Goal: Information Seeking & Learning: Learn about a topic

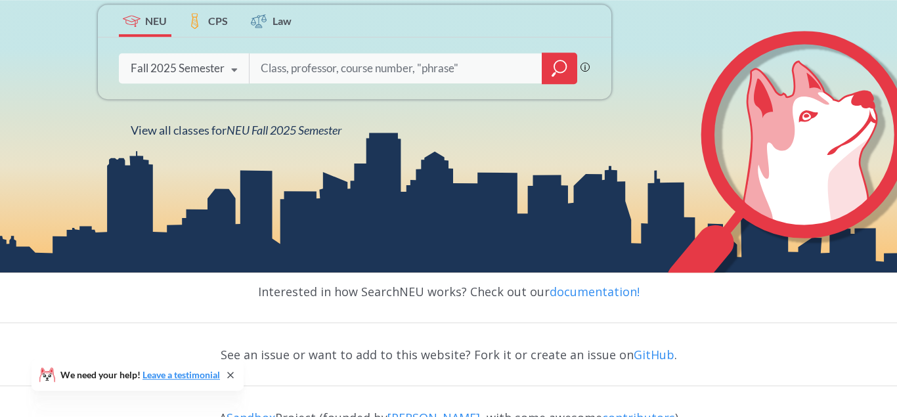
scroll to position [268, 0]
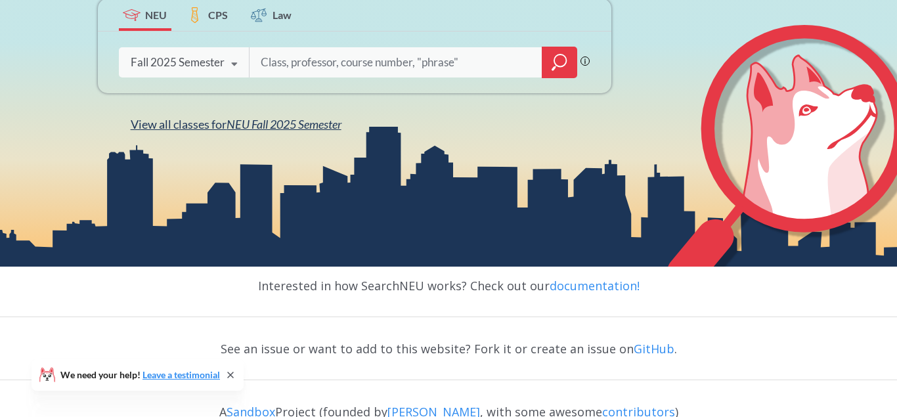
click at [234, 127] on span "NEU Fall 2025 Semester" at bounding box center [284, 124] width 115 height 14
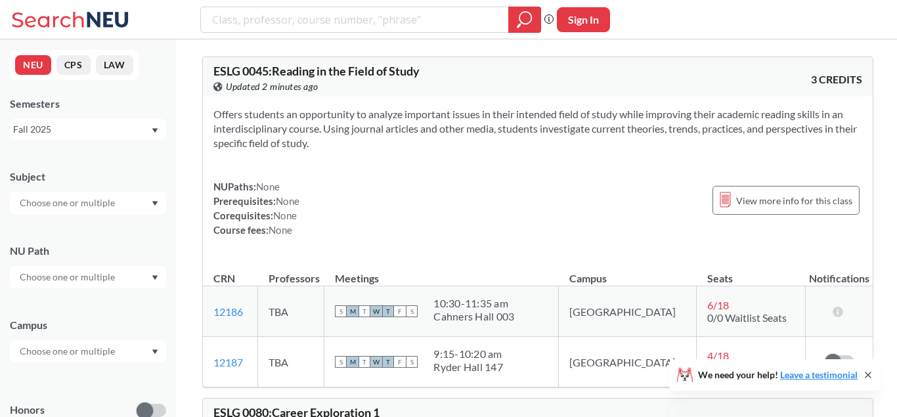
click at [97, 135] on div "Fall 2025" at bounding box center [81, 129] width 137 height 14
click at [85, 192] on div "Summer 1 2025" at bounding box center [88, 199] width 156 height 36
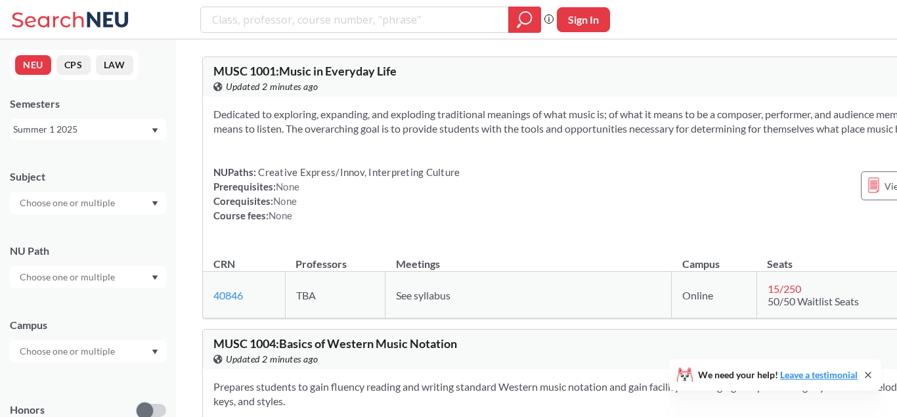
click at [85, 213] on div at bounding box center [88, 203] width 156 height 22
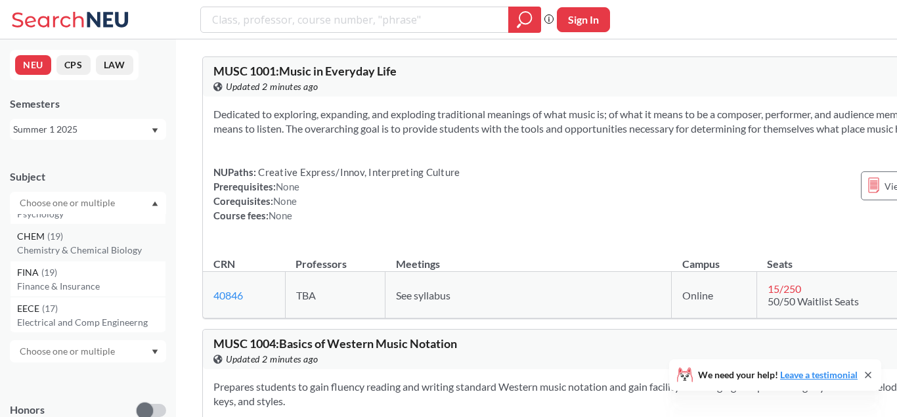
click at [101, 244] on p "Chemistry & Chemical Biology" at bounding box center [91, 250] width 148 height 13
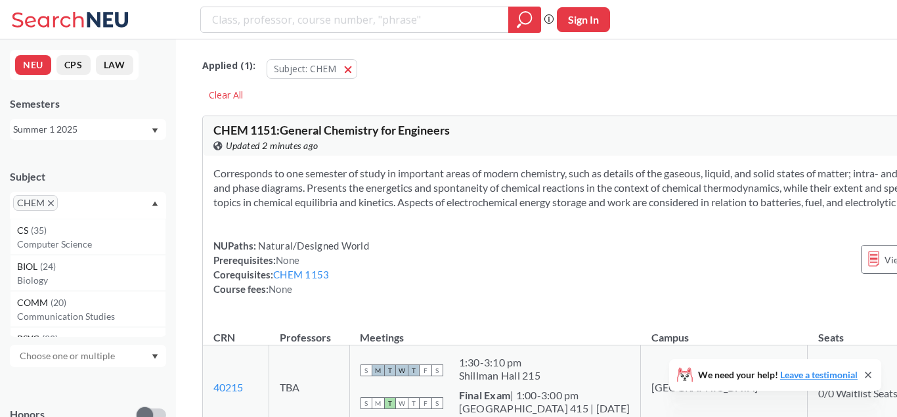
scroll to position [259, 0]
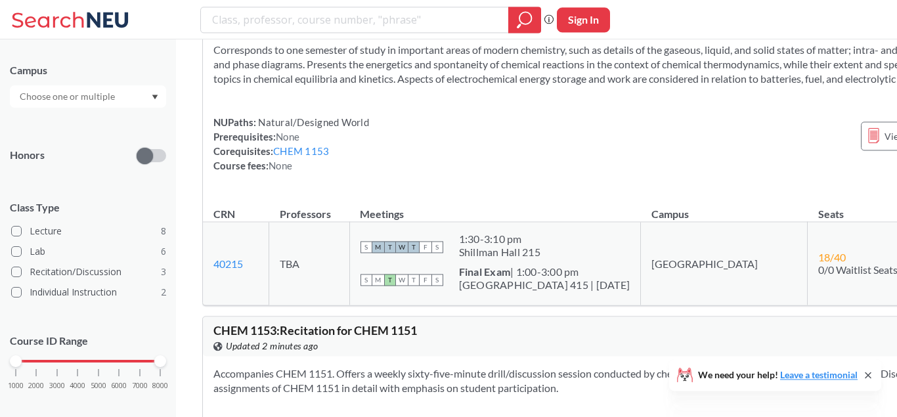
drag, startPoint x: 358, startPoint y: 286, endPoint x: 353, endPoint y: 448, distance: 161.6
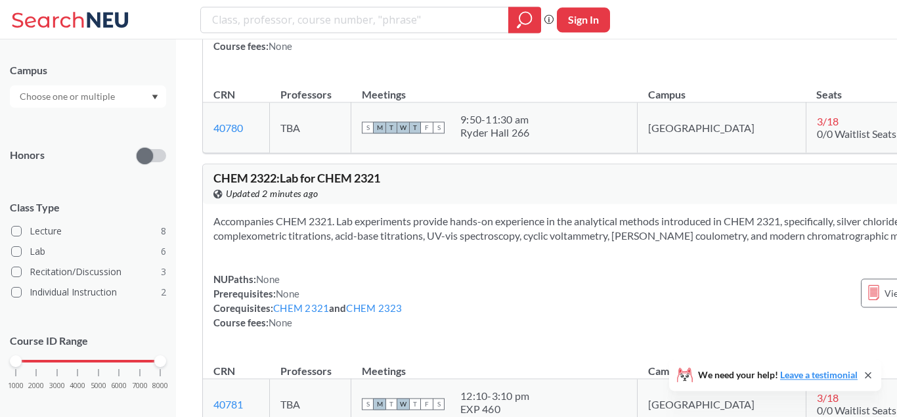
scroll to position [3138, 0]
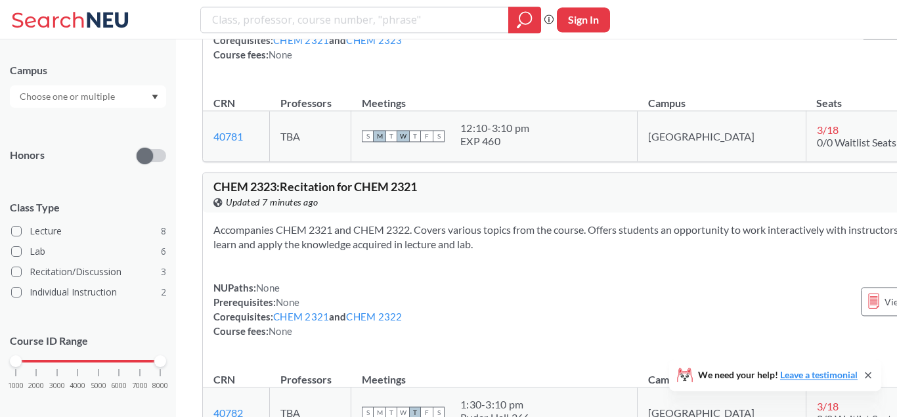
click at [110, 91] on input "text" at bounding box center [68, 97] width 110 height 16
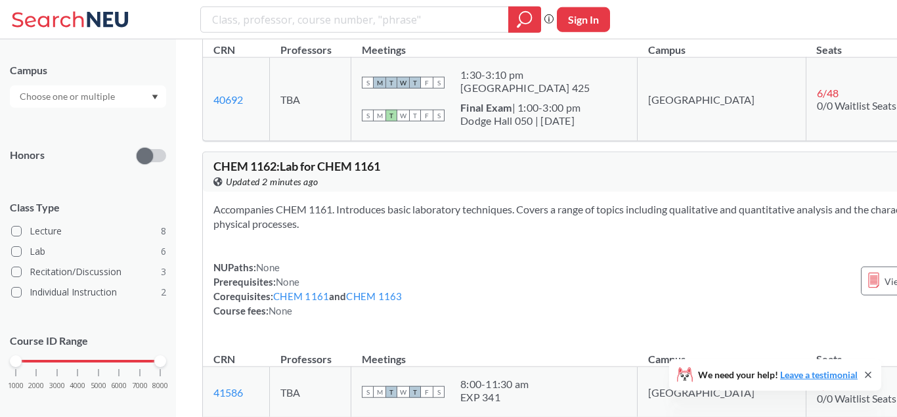
scroll to position [0, 0]
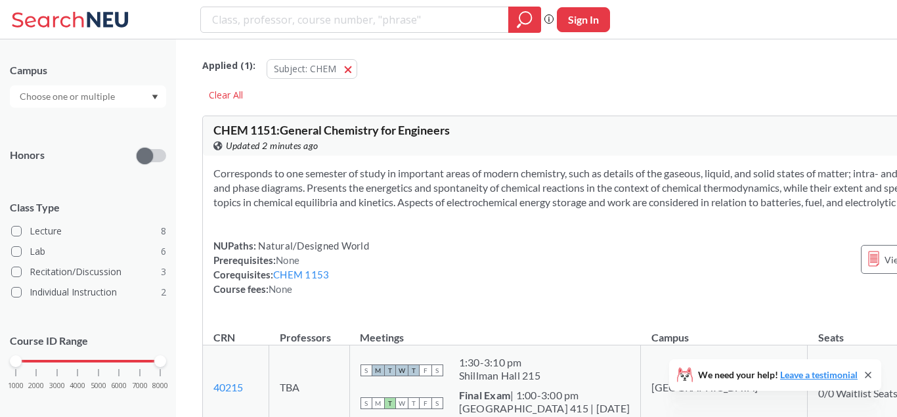
drag, startPoint x: 416, startPoint y: 144, endPoint x: 401, endPoint y: -28, distance: 172.7
click at [600, 55] on div "Applied ( 1 ): Subject: CHEM CHEM" at bounding box center [612, 65] width 820 height 39
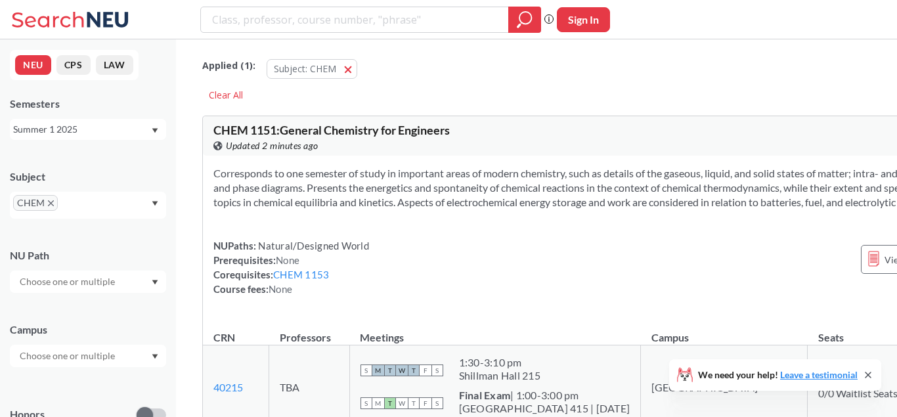
click at [112, 129] on div "Summer 1 2025" at bounding box center [81, 129] width 137 height 14
click at [102, 161] on div "Fall 2025" at bounding box center [91, 158] width 148 height 14
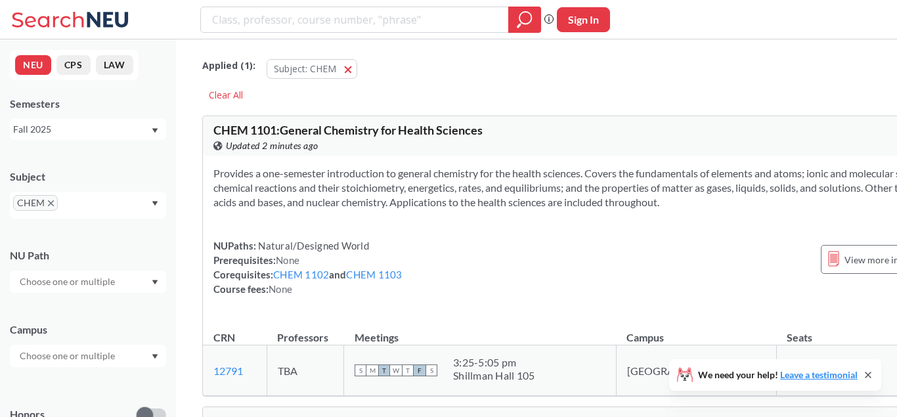
click at [77, 71] on button "CPS" at bounding box center [73, 65] width 34 height 20
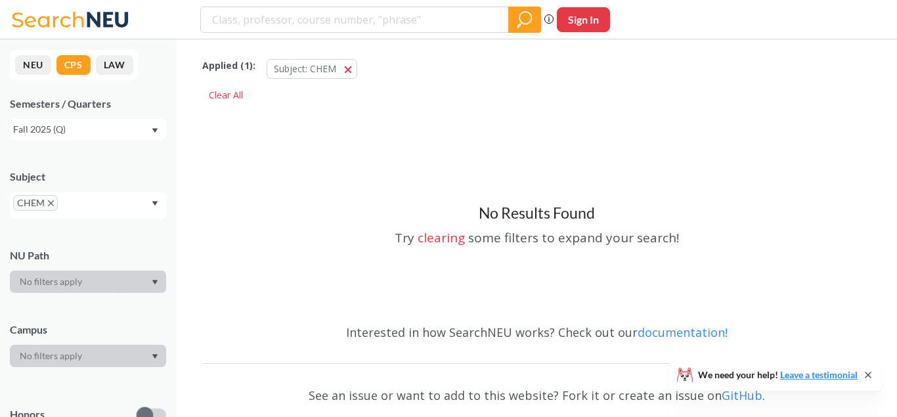
click at [20, 66] on button "NEU" at bounding box center [33, 65] width 36 height 20
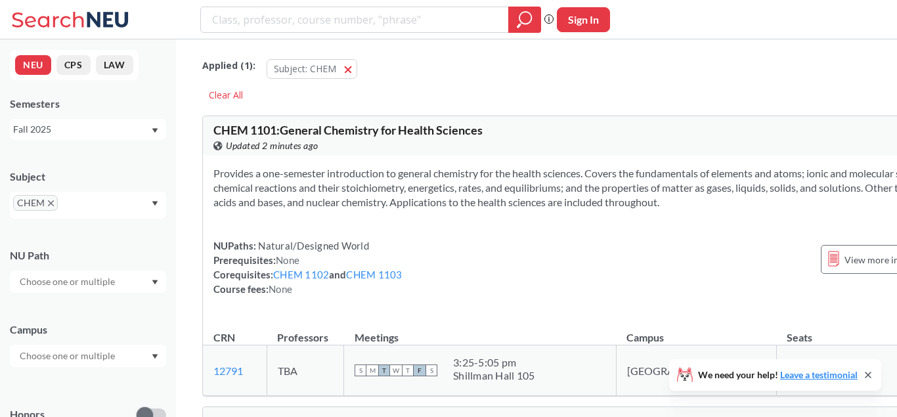
click at [81, 121] on div "Fall 2025" at bounding box center [88, 129] width 156 height 21
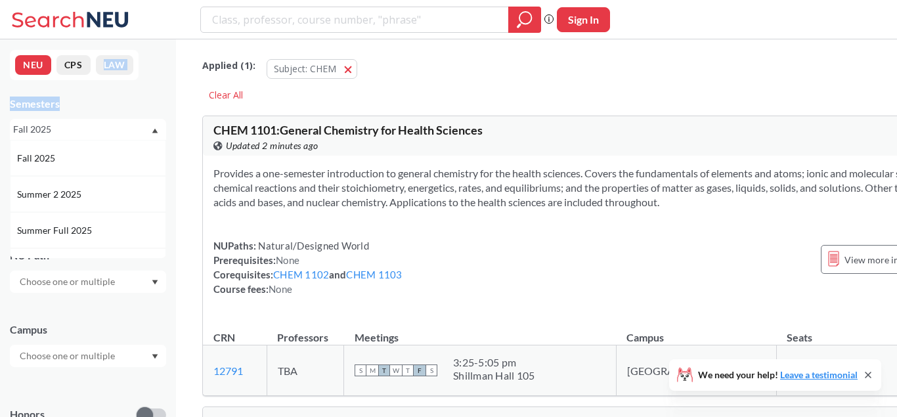
drag, startPoint x: 150, startPoint y: 97, endPoint x: 141, endPoint y: 125, distance: 29.7
click at [150, 97] on div "NEU CPS LAW Semesters Fall 2025 Fall 2025 Summer 2 2025 Summer Full 2025 Summer…" at bounding box center [88, 228] width 176 height 378
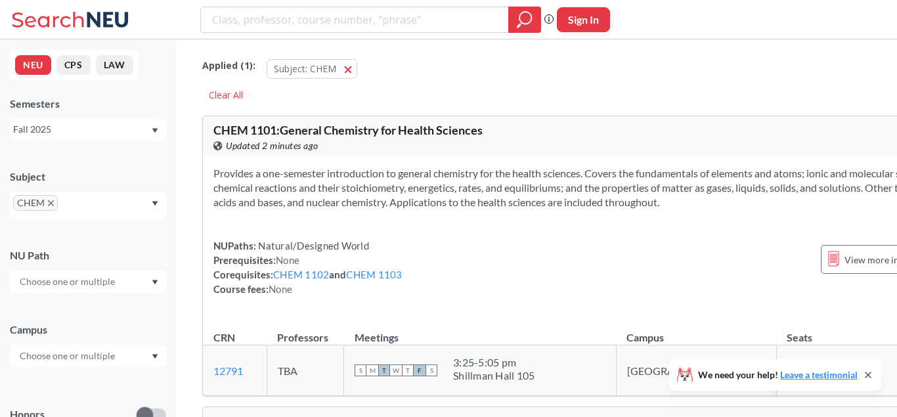
click at [55, 206] on span "CHEM" at bounding box center [35, 203] width 45 height 16
click at [53, 204] on icon "X to remove pill" at bounding box center [51, 203] width 6 height 6
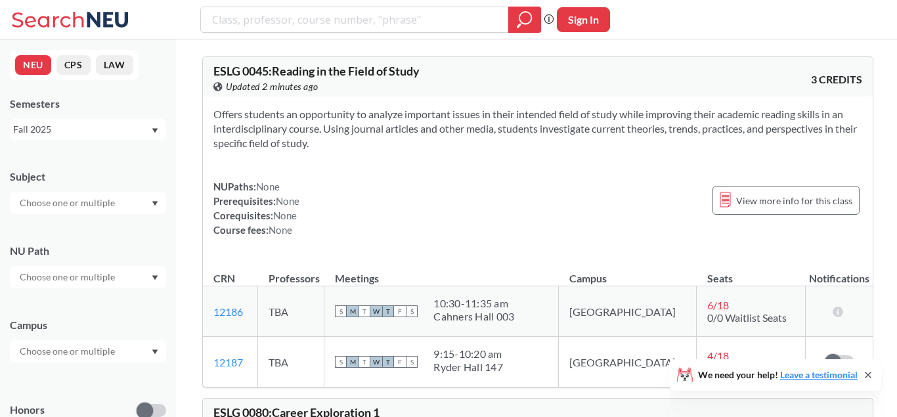
click at [53, 204] on input "text" at bounding box center [68, 203] width 110 height 16
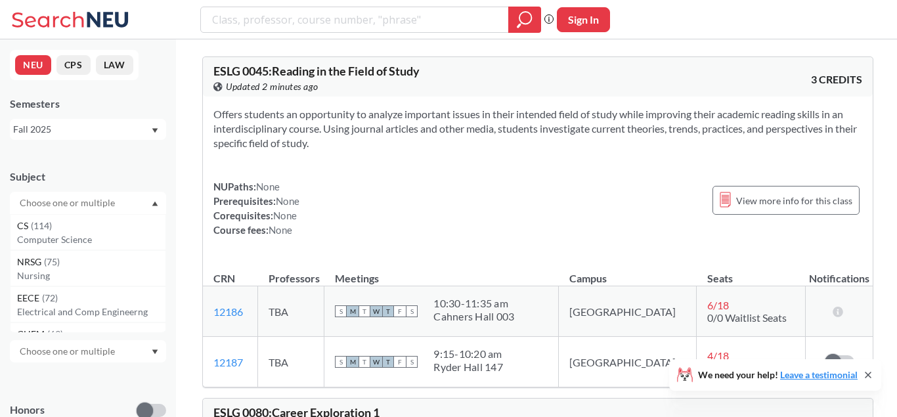
click at [86, 66] on button "CPS" at bounding box center [73, 65] width 34 height 20
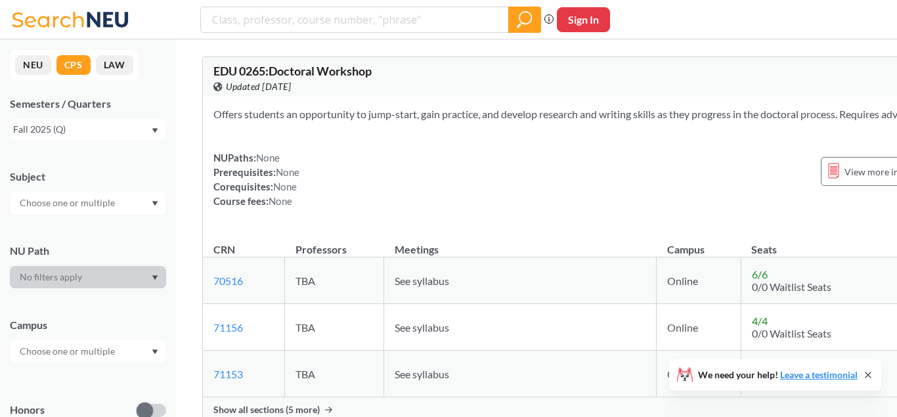
click at [101, 200] on input "text" at bounding box center [68, 203] width 110 height 16
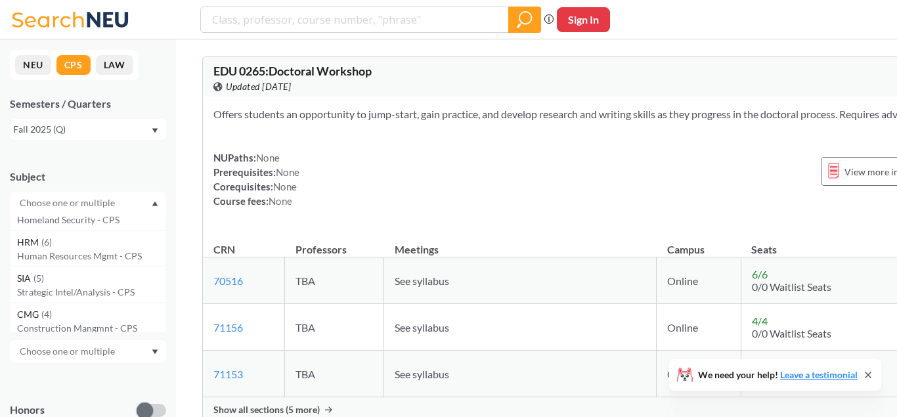
scroll to position [469, 0]
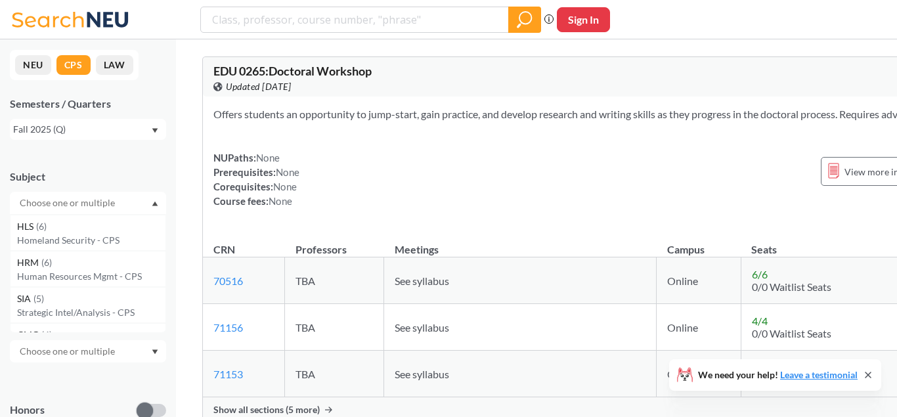
click at [84, 69] on button "CPS" at bounding box center [73, 65] width 34 height 20
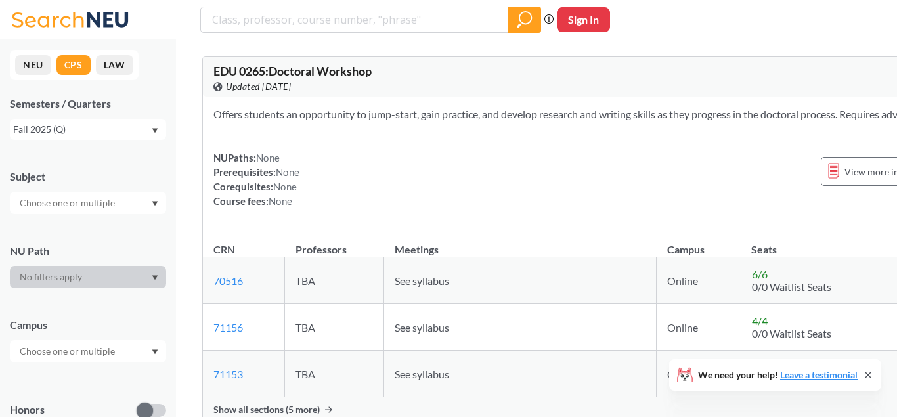
click at [43, 66] on button "NEU" at bounding box center [33, 65] width 36 height 20
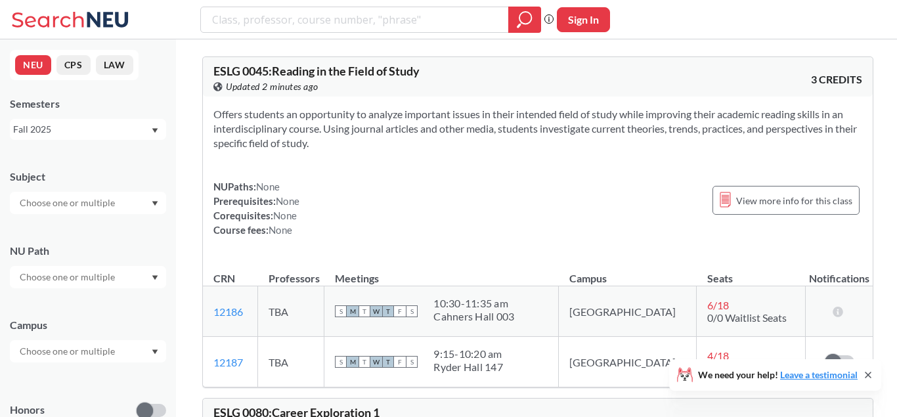
click at [85, 133] on div "Fall 2025" at bounding box center [81, 129] width 137 height 14
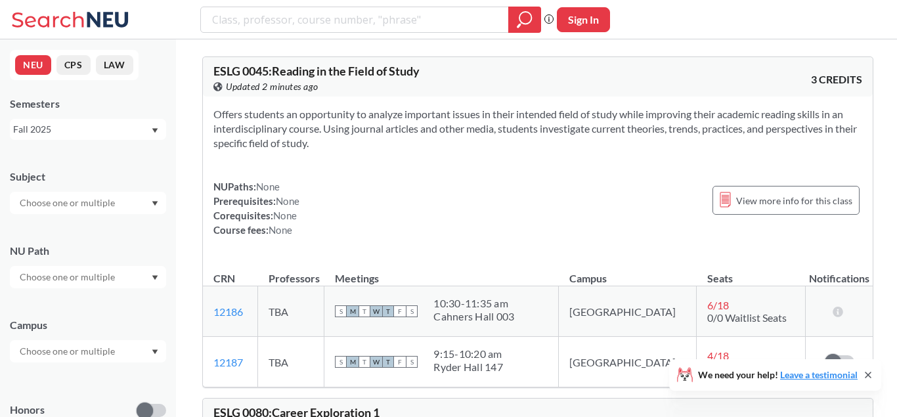
click at [129, 189] on div "Subject" at bounding box center [88, 185] width 156 height 58
click at [126, 193] on div at bounding box center [88, 203] width 156 height 22
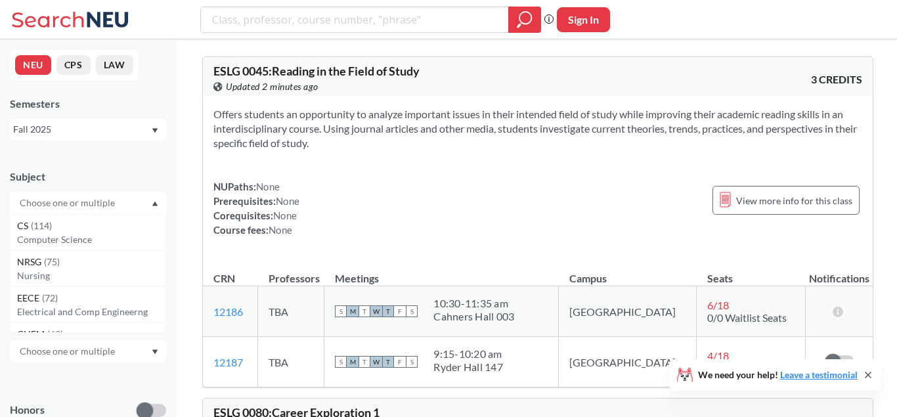
click at [119, 200] on input "text" at bounding box center [68, 203] width 110 height 16
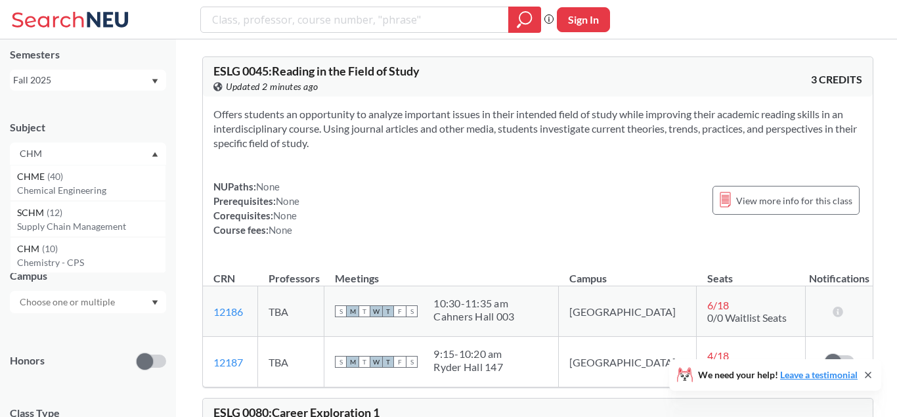
scroll to position [75, 0]
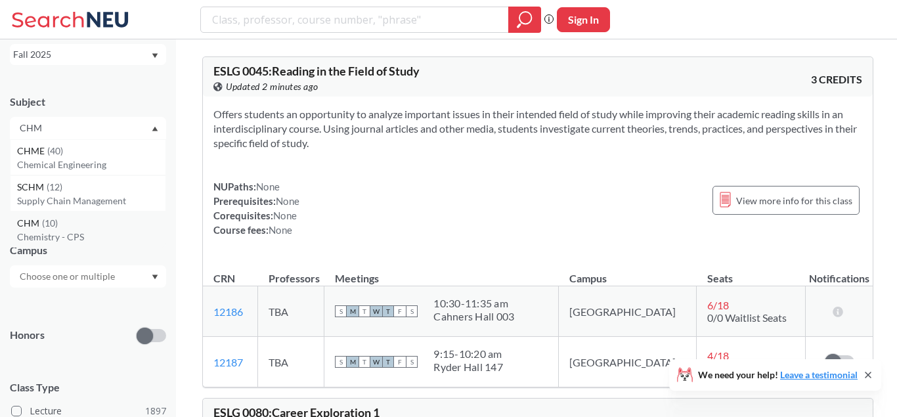
type input "CHM"
click at [79, 229] on div "CHM ( 10 )" at bounding box center [91, 223] width 148 height 14
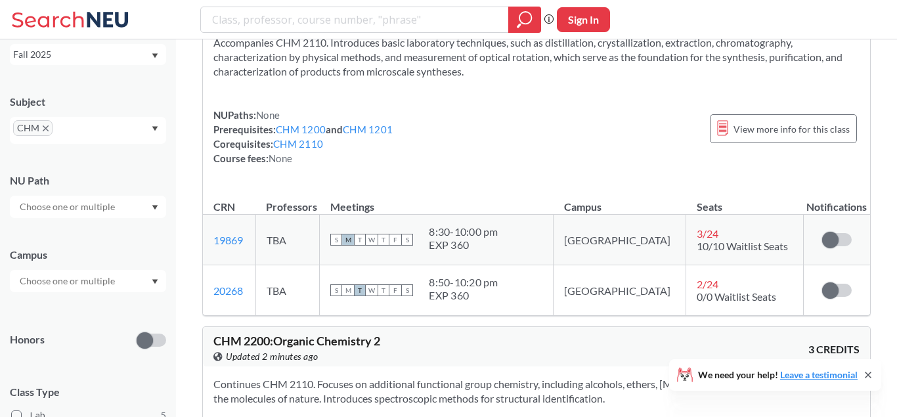
scroll to position [3233, 0]
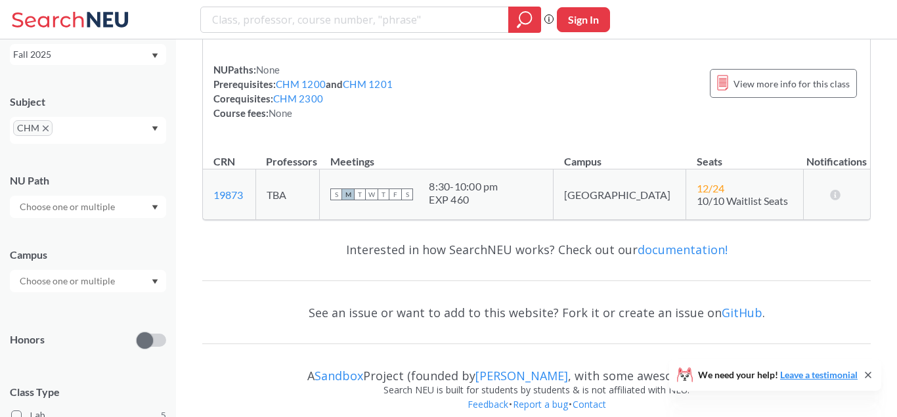
drag, startPoint x: 490, startPoint y: 90, endPoint x: 385, endPoint y: 448, distance: 373.0
